Goal: Transaction & Acquisition: Download file/media

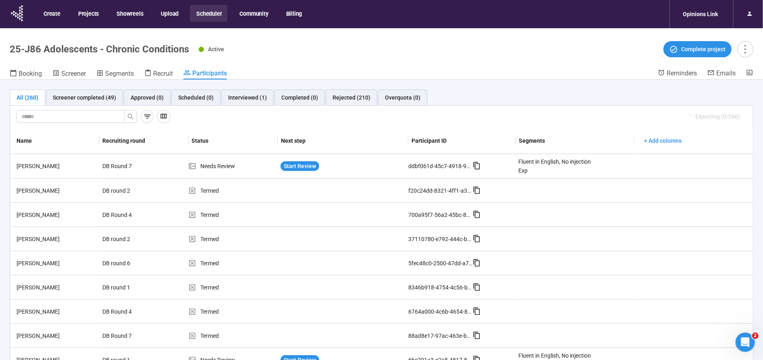
click at [207, 16] on button "Scheduler" at bounding box center [208, 13] width 37 height 17
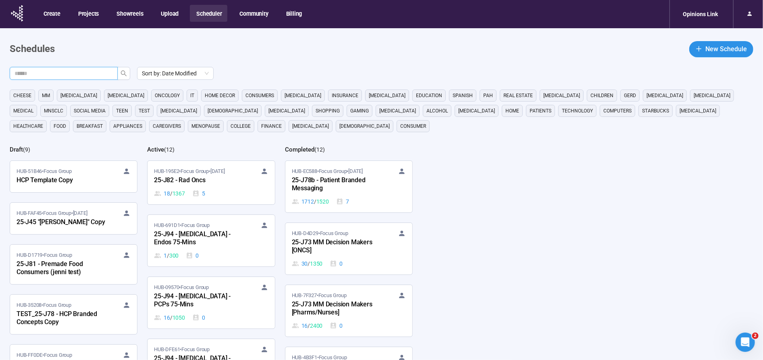
drag, startPoint x: 102, startPoint y: 73, endPoint x: 135, endPoint y: 145, distance: 79.5
click at [102, 74] on input "text" at bounding box center [61, 73] width 92 height 9
click at [121, 70] on icon "search" at bounding box center [124, 73] width 6 height 6
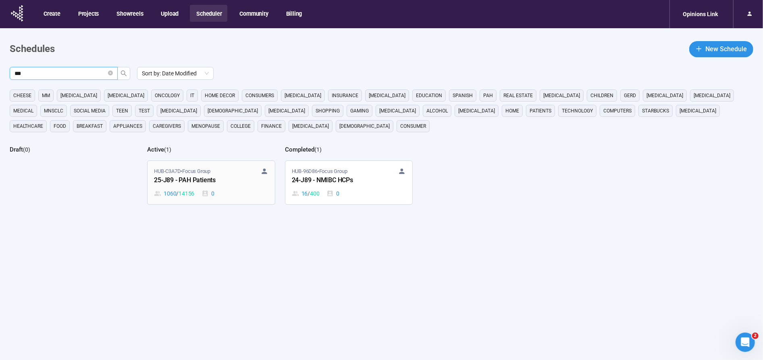
type input "***"
click at [168, 177] on div "25-J89 - PAH Patients" at bounding box center [198, 180] width 89 height 10
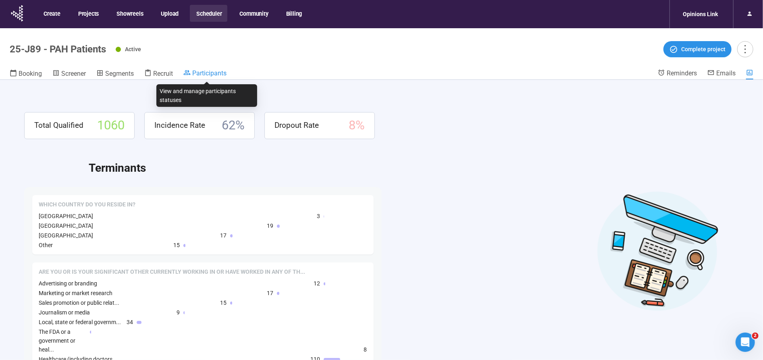
click at [210, 72] on span "Participants" at bounding box center [209, 73] width 34 height 8
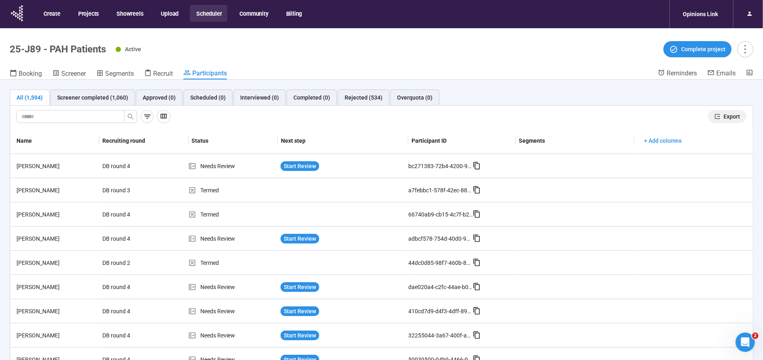
click at [731, 117] on span "Export" at bounding box center [731, 116] width 17 height 9
